Goal: Communication & Community: Answer question/provide support

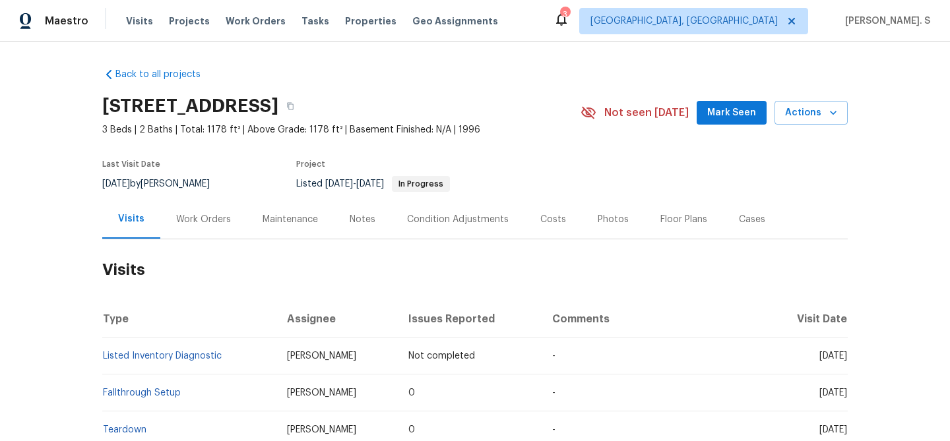
click at [207, 207] on div "Work Orders" at bounding box center [203, 219] width 86 height 39
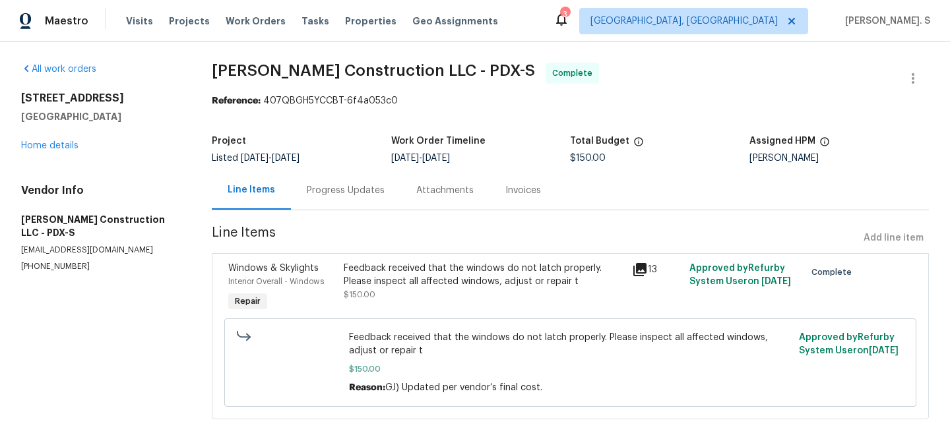
click at [353, 187] on div "Progress Updates" at bounding box center [346, 190] width 78 height 13
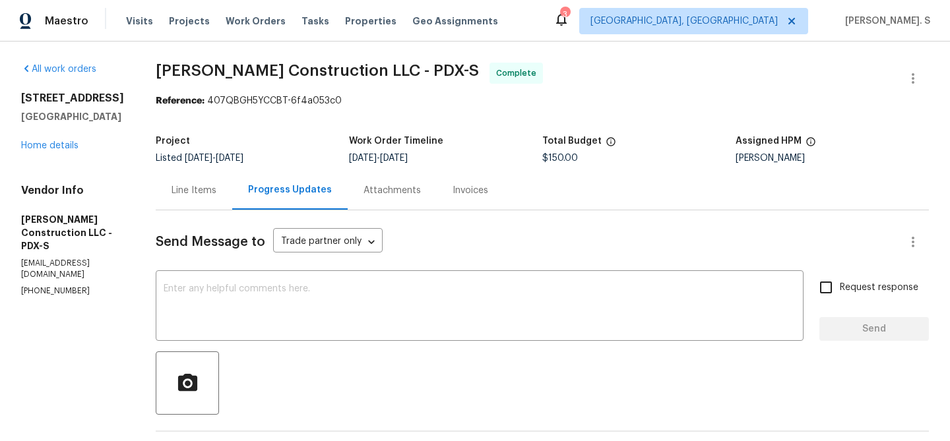
click at [47, 153] on div "All work orders 14308 SE 7th Way Vancouver, WA 98683 Home details Vendor Info B…" at bounding box center [72, 180] width 103 height 234
click at [51, 144] on link "Home details" at bounding box center [49, 145] width 57 height 9
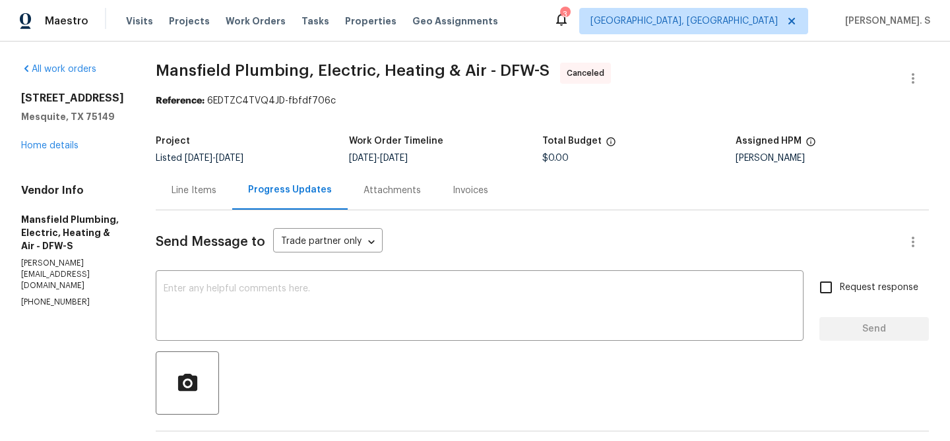
click at [71, 152] on div "3147 Wichita Dr Mesquite, TX 75149 Home details" at bounding box center [72, 122] width 103 height 61
click at [56, 145] on link "Home details" at bounding box center [49, 145] width 57 height 9
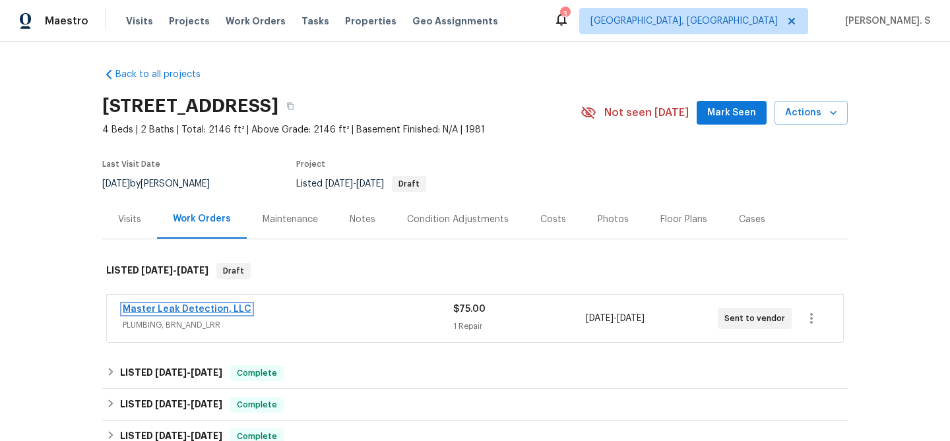
click at [239, 313] on link "Master Leak Detection, LLC" at bounding box center [187, 309] width 129 height 9
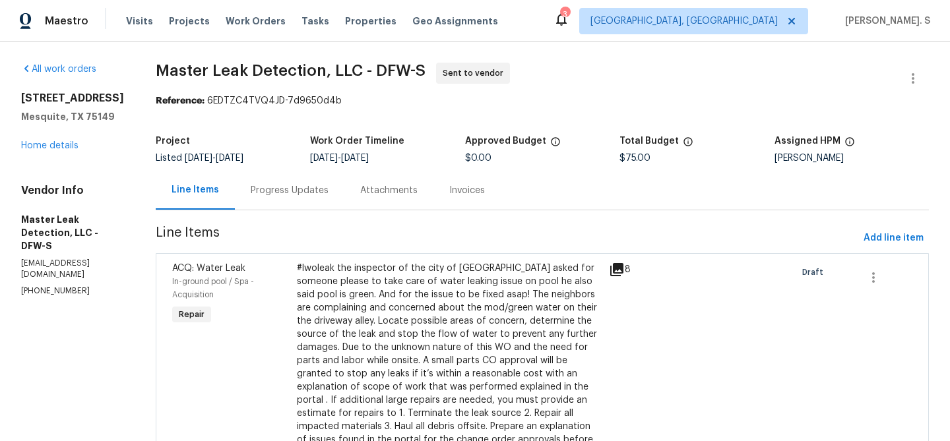
click at [88, 258] on p "info@masterleakdetection.com" at bounding box center [72, 269] width 103 height 22
click at [78, 286] on p "(972) 916-1261" at bounding box center [72, 291] width 103 height 11
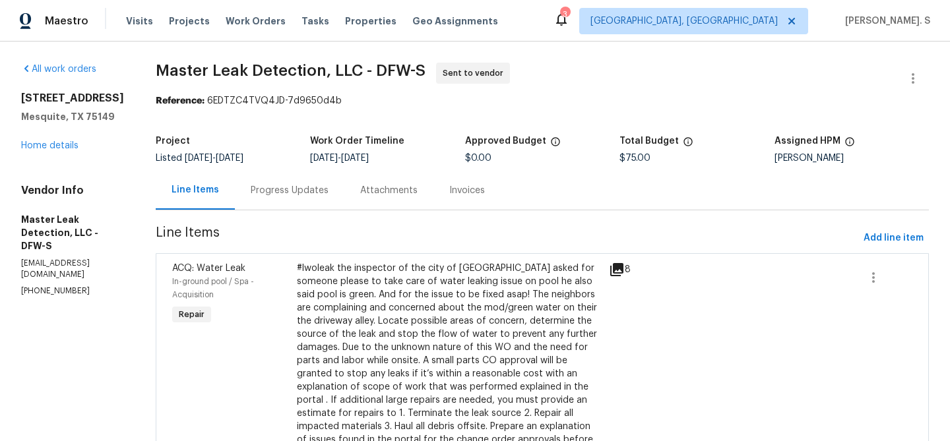
click at [78, 286] on p "(972) 916-1261" at bounding box center [72, 291] width 103 height 11
copy p "(972) 916-1261"
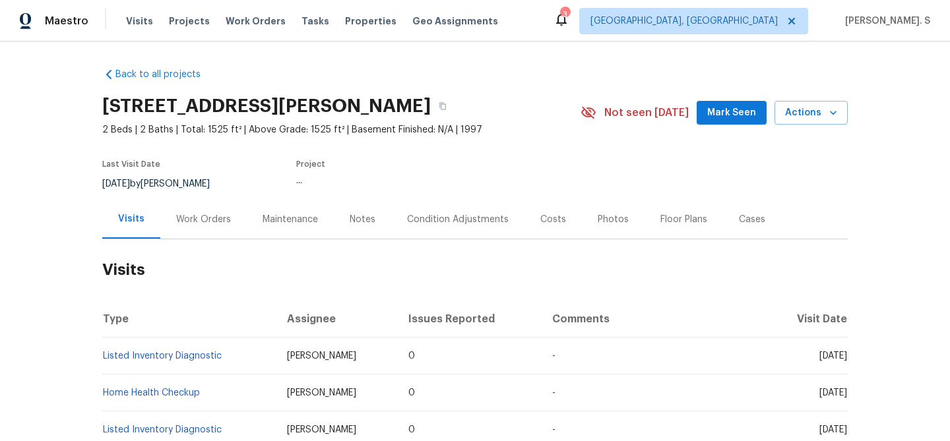
click at [212, 220] on div "Work Orders" at bounding box center [203, 219] width 55 height 13
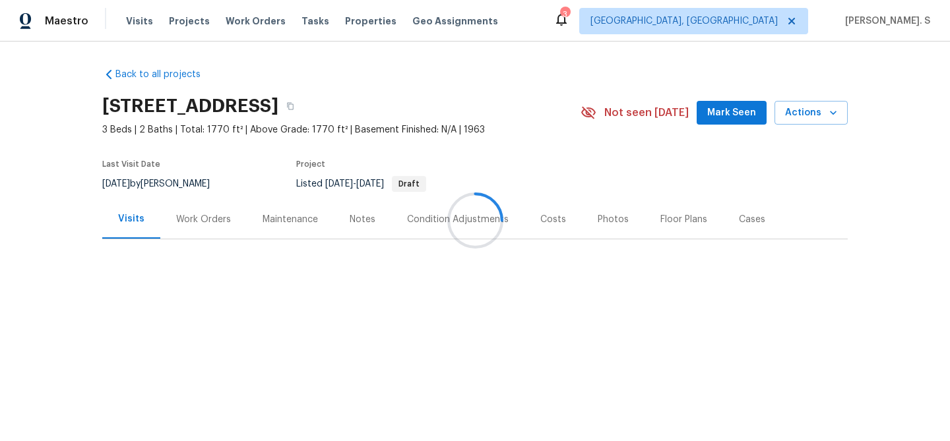
click at [195, 228] on div at bounding box center [475, 220] width 950 height 441
click at [195, 228] on div "Work Orders" at bounding box center [203, 219] width 86 height 39
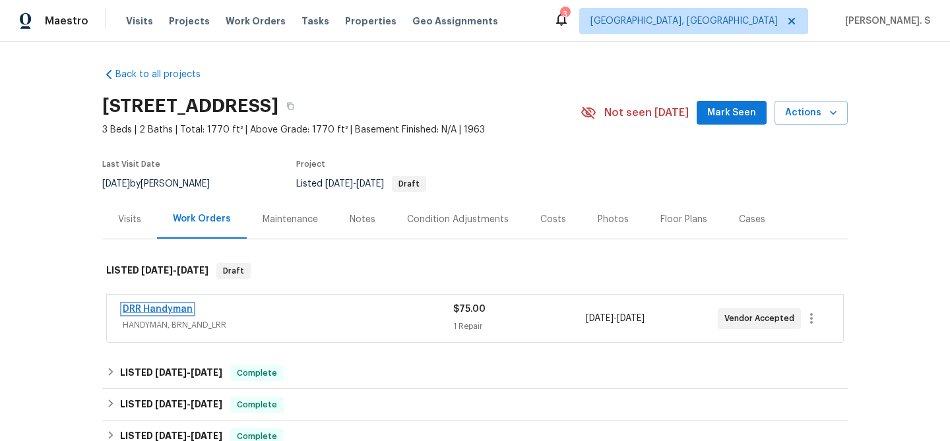
click at [180, 313] on link "DRR Handyman" at bounding box center [158, 309] width 70 height 9
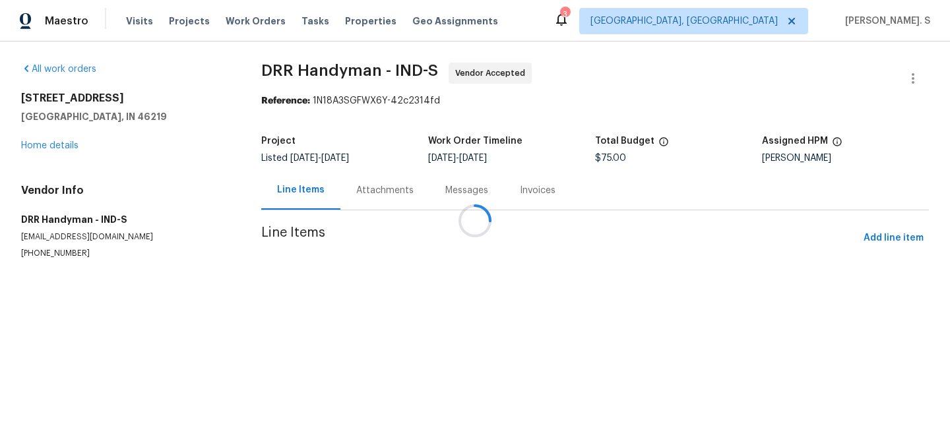
click at [356, 206] on div at bounding box center [475, 220] width 950 height 441
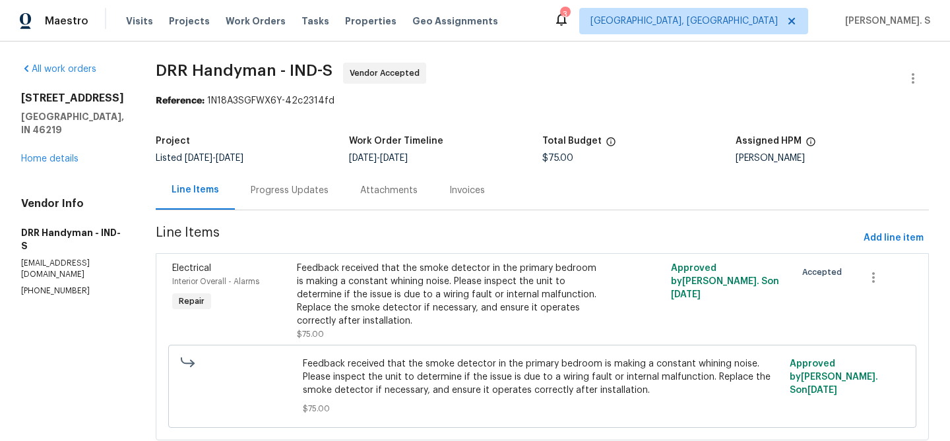
click at [356, 206] on div "Attachments" at bounding box center [388, 190] width 89 height 39
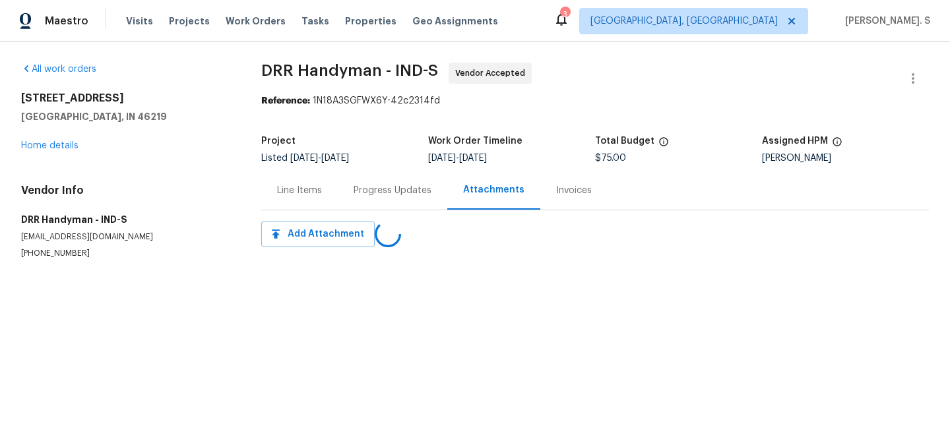
click at [356, 206] on div "Progress Updates" at bounding box center [392, 190] width 109 height 39
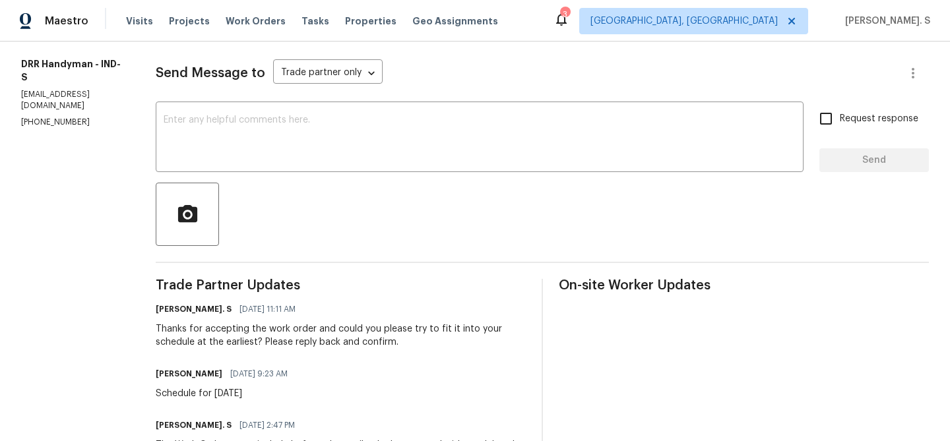
scroll to position [169, 0]
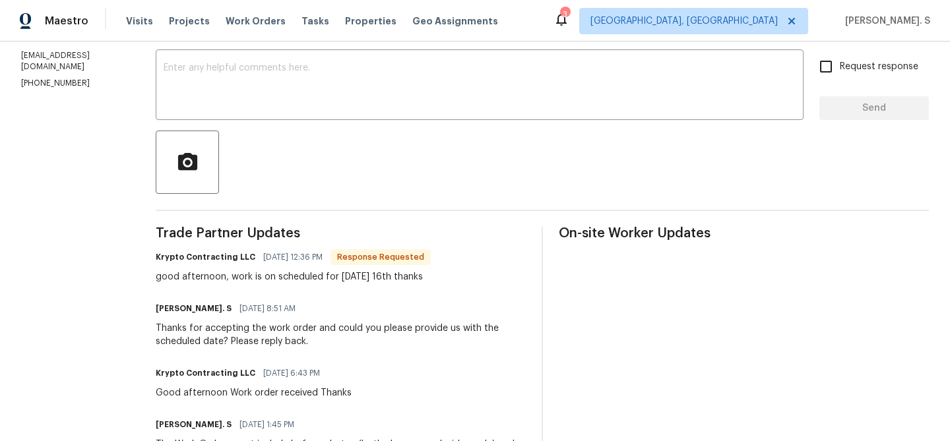
scroll to position [212, 0]
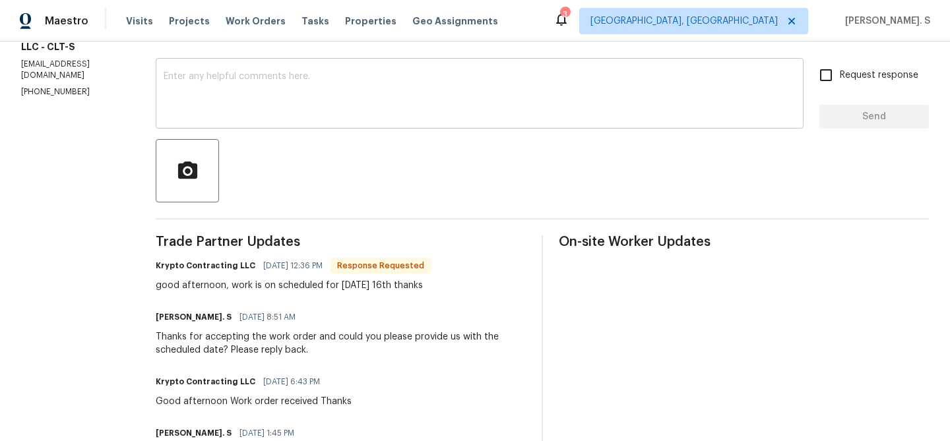
click at [428, 76] on textarea at bounding box center [480, 95] width 632 height 46
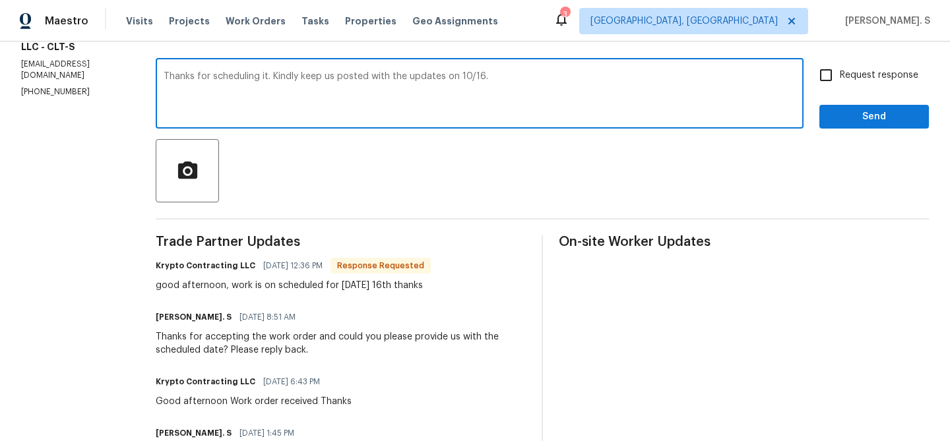
type textarea "Thanks for scheduling it. Kindly keep us posted with the updates on 10/16."
click at [853, 87] on label "Request response" at bounding box center [865, 75] width 106 height 28
click at [840, 87] on input "Request response" at bounding box center [826, 75] width 28 height 28
checkbox input "true"
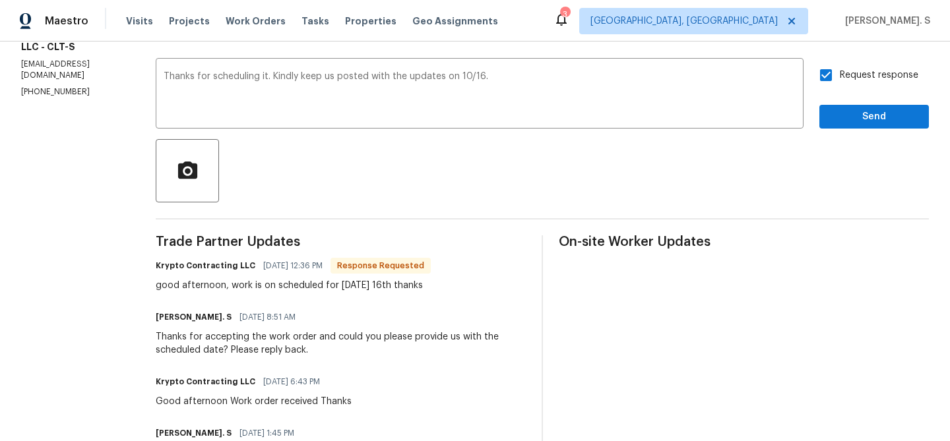
drag, startPoint x: 238, startPoint y: 289, endPoint x: 472, endPoint y: 288, distance: 234.1
click at [473, 289] on div "Krypto Contracting LLC 10/14/2025 12:36 PM Response Requested good afternoon, w…" at bounding box center [341, 275] width 370 height 36
copy div "work is on scheduled for thursday 16th thanks"
click at [869, 107] on button "Send" at bounding box center [873, 117] width 109 height 24
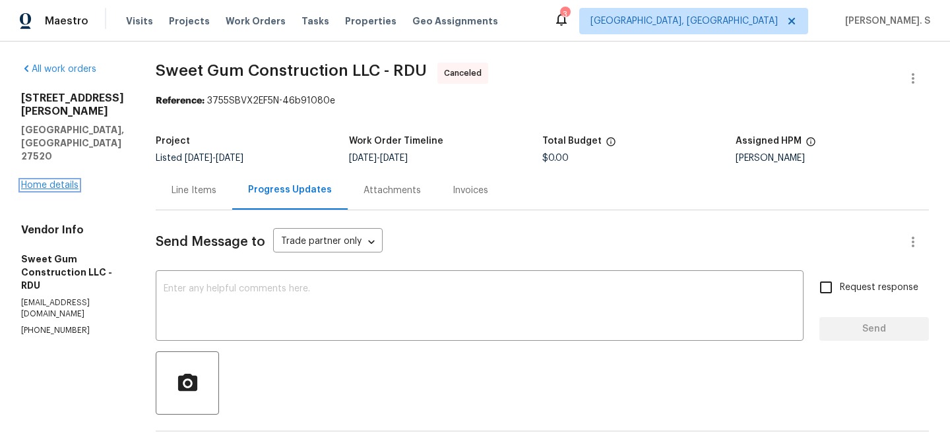
click at [45, 181] on link "Home details" at bounding box center [49, 185] width 57 height 9
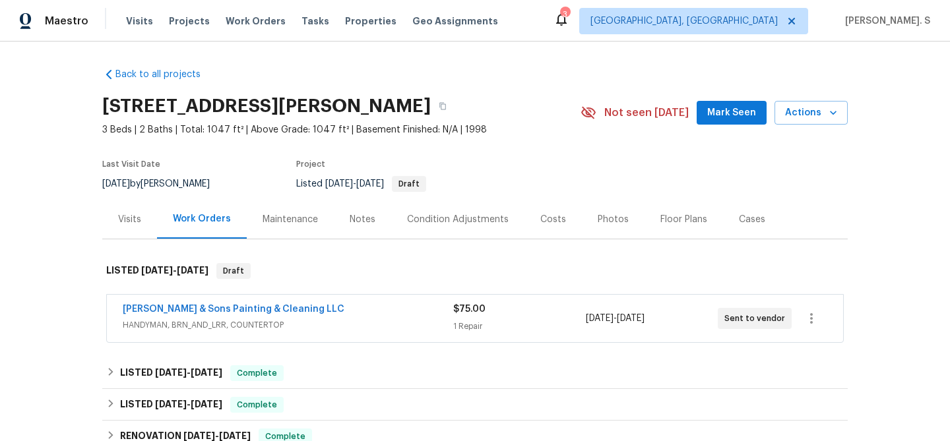
click at [186, 303] on span "[PERSON_NAME] & Sons Painting & Cleaning LLC" at bounding box center [234, 309] width 222 height 13
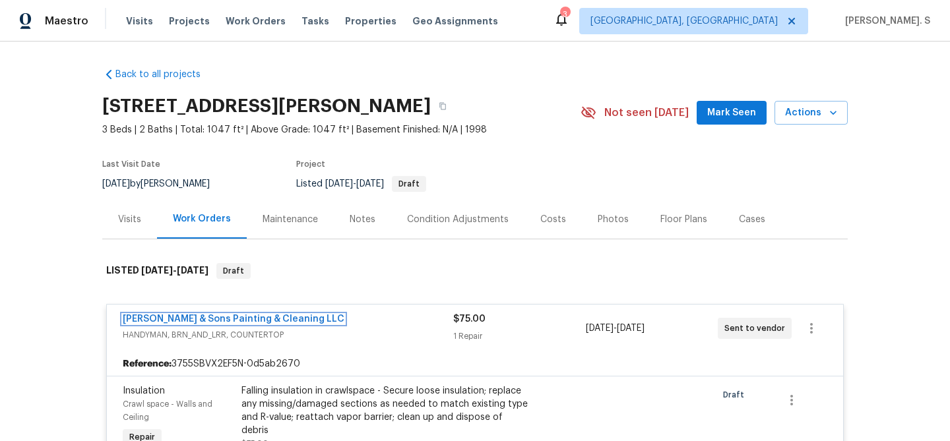
click at [190, 320] on link "[PERSON_NAME] & Sons Painting & Cleaning LLC" at bounding box center [234, 319] width 222 height 9
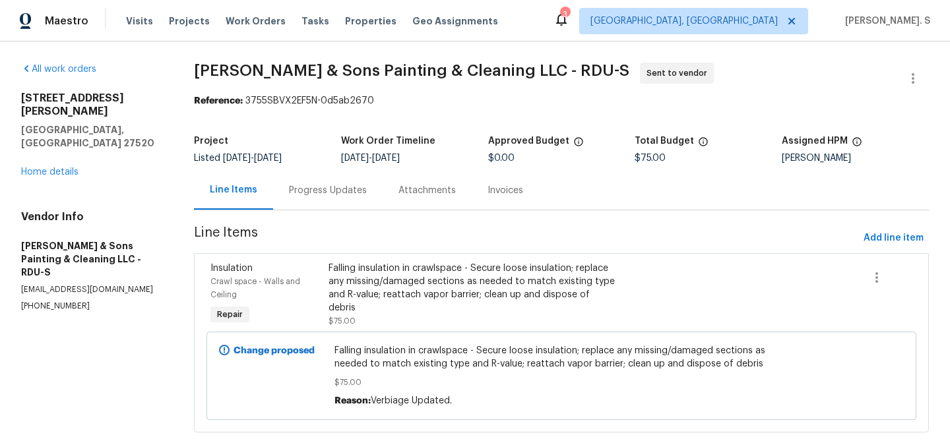
click at [54, 301] on p "[PHONE_NUMBER]" at bounding box center [91, 306] width 141 height 11
click at [54, 301] on p "(919) 671-9990" at bounding box center [91, 306] width 141 height 11
copy p "(919) 671-9990"
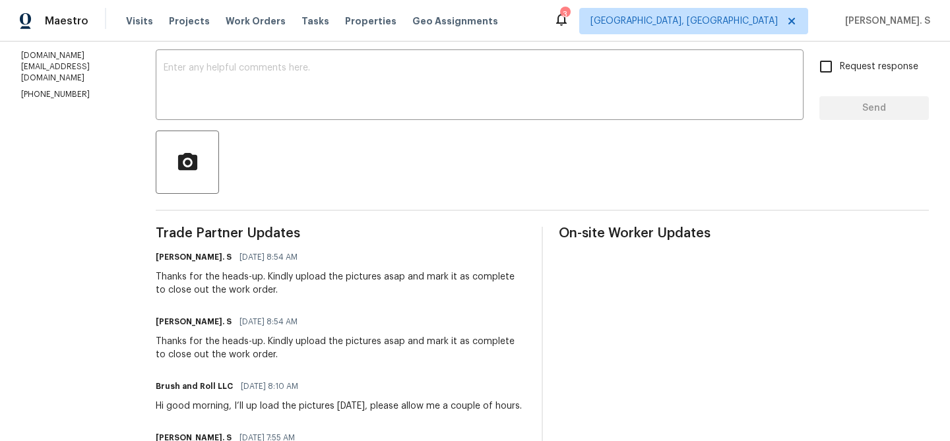
scroll to position [224, 0]
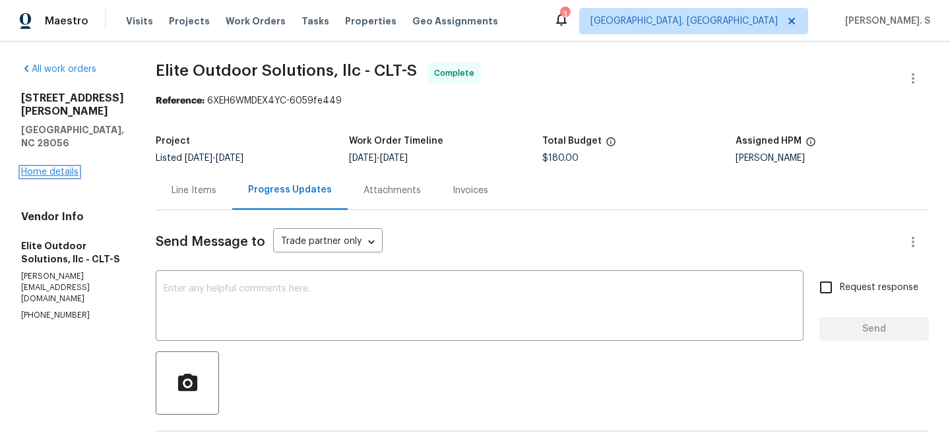
click at [55, 168] on link "Home details" at bounding box center [49, 172] width 57 height 9
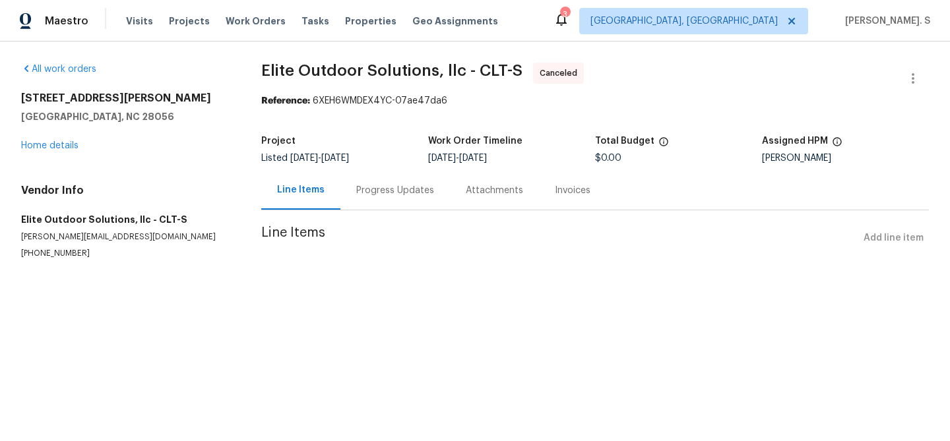
click at [356, 185] on div "Progress Updates" at bounding box center [395, 190] width 78 height 13
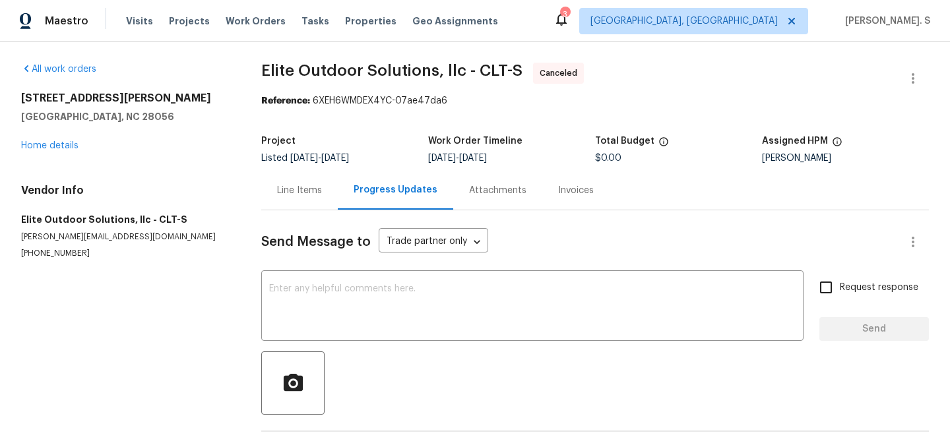
click at [356, 185] on div "Progress Updates" at bounding box center [396, 189] width 84 height 13
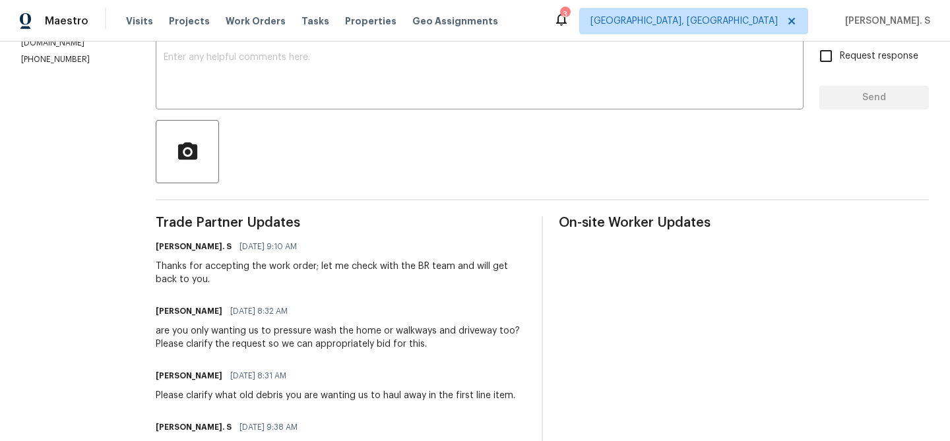
scroll to position [253, 0]
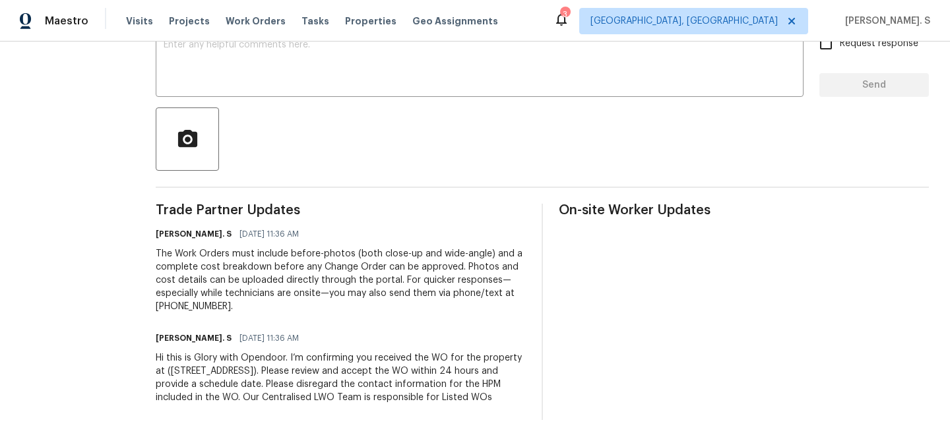
scroll to position [77, 0]
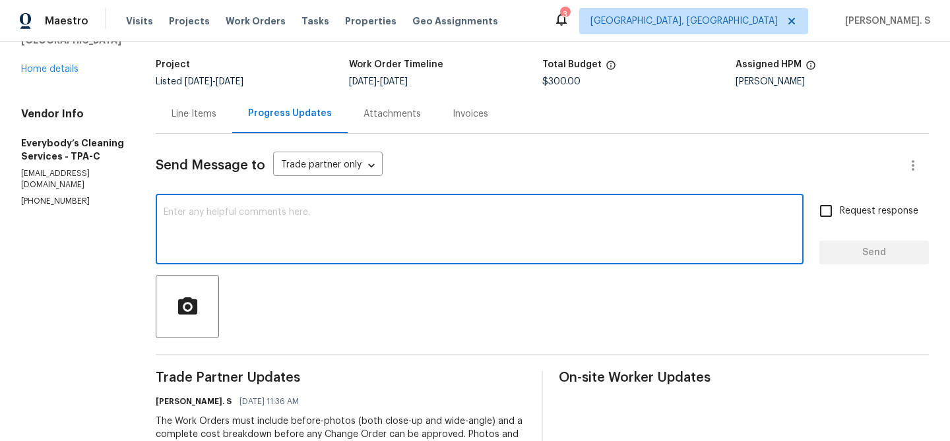
click at [259, 210] on textarea at bounding box center [480, 231] width 632 height 46
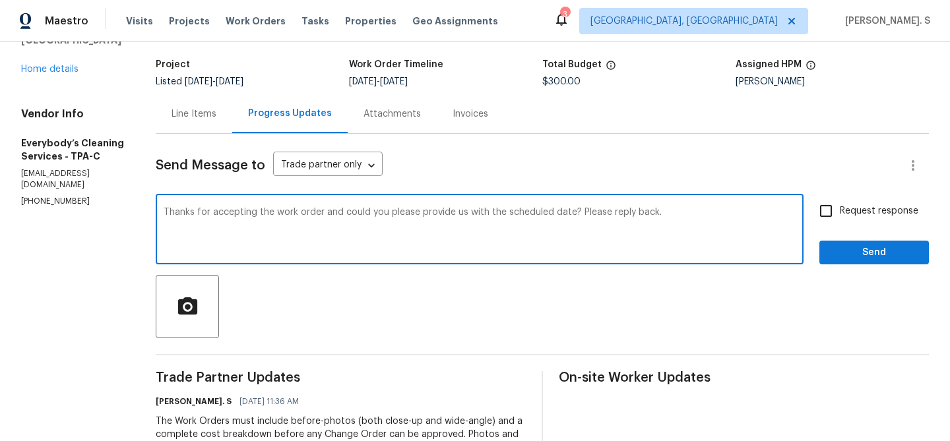
type textarea "Thanks for accepting the work order and could you please provide us with the sc…"
click at [851, 207] on span "Request response" at bounding box center [879, 211] width 78 height 14
click at [840, 207] on input "Request response" at bounding box center [826, 211] width 28 height 28
checkbox input "true"
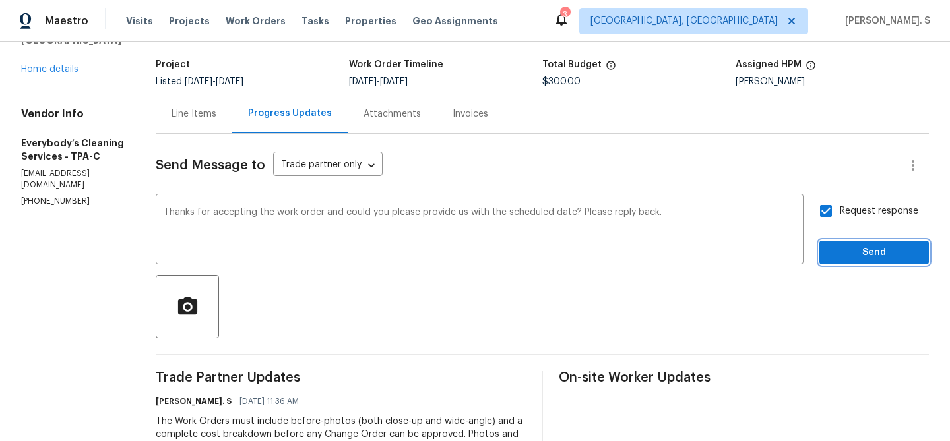
click at [851, 264] on button "Send" at bounding box center [873, 253] width 109 height 24
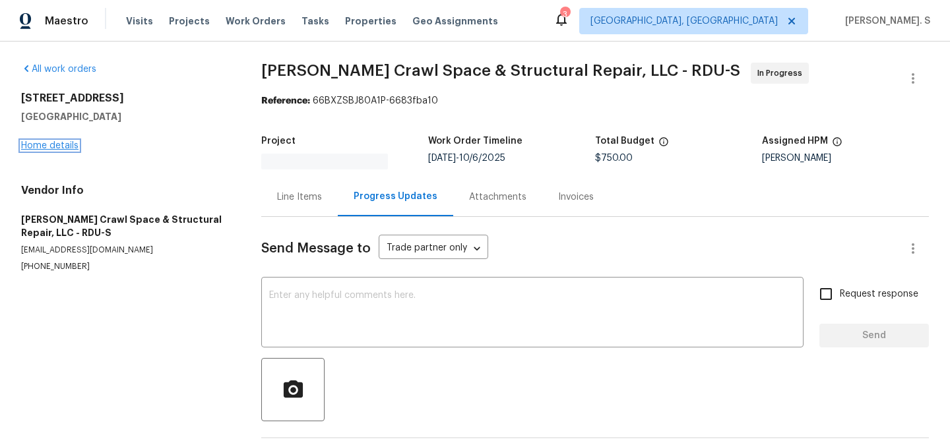
click at [70, 143] on link "Home details" at bounding box center [49, 145] width 57 height 9
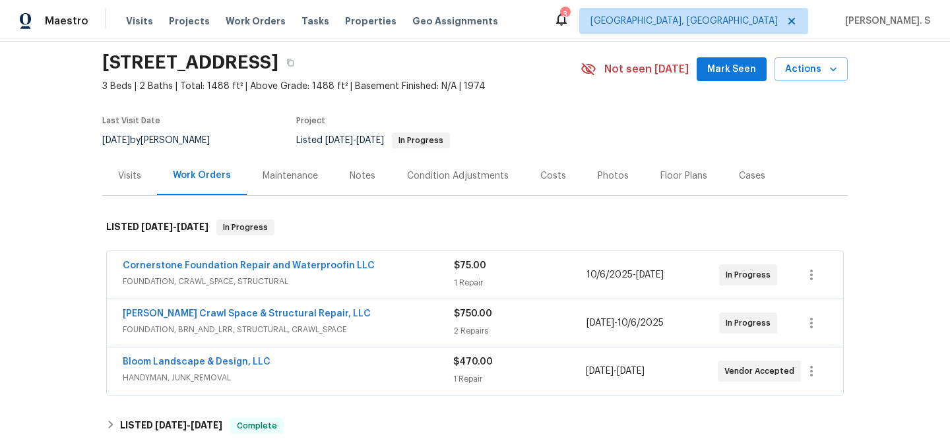
scroll to position [59, 0]
